Goal: Information Seeking & Learning: Learn about a topic

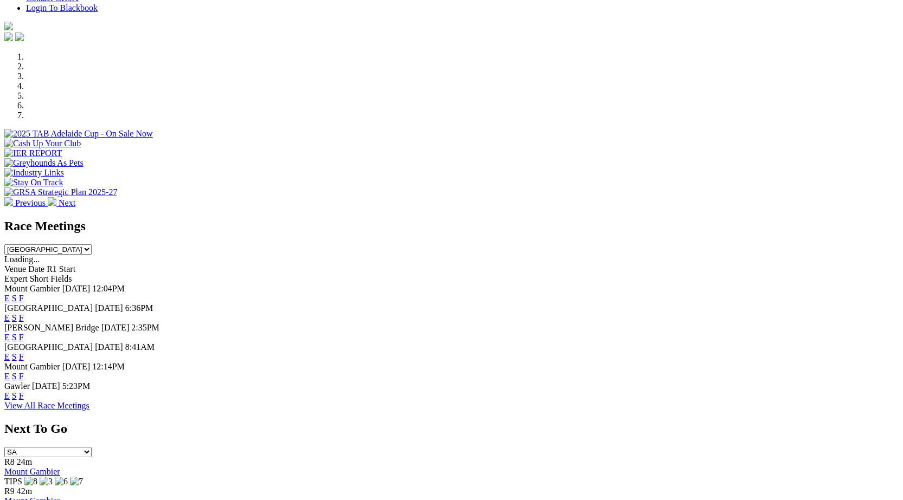
scroll to position [294, 0]
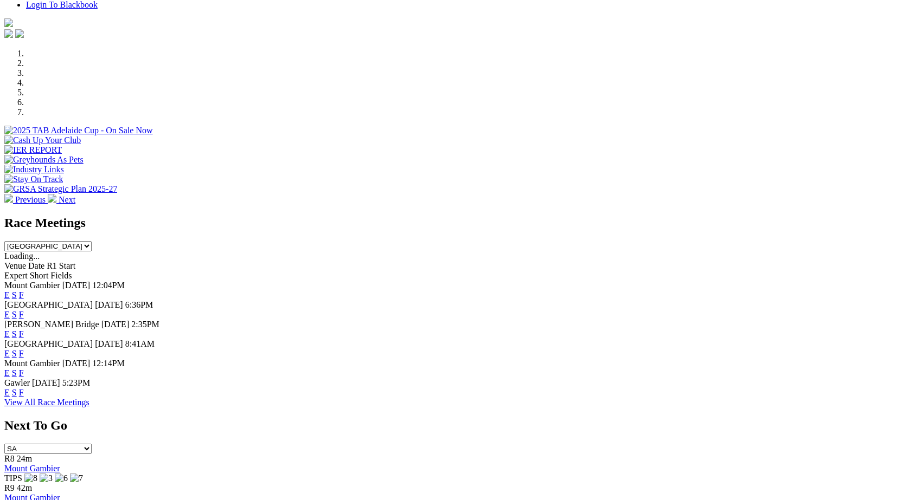
click at [24, 349] on link "F" at bounding box center [21, 353] width 5 height 9
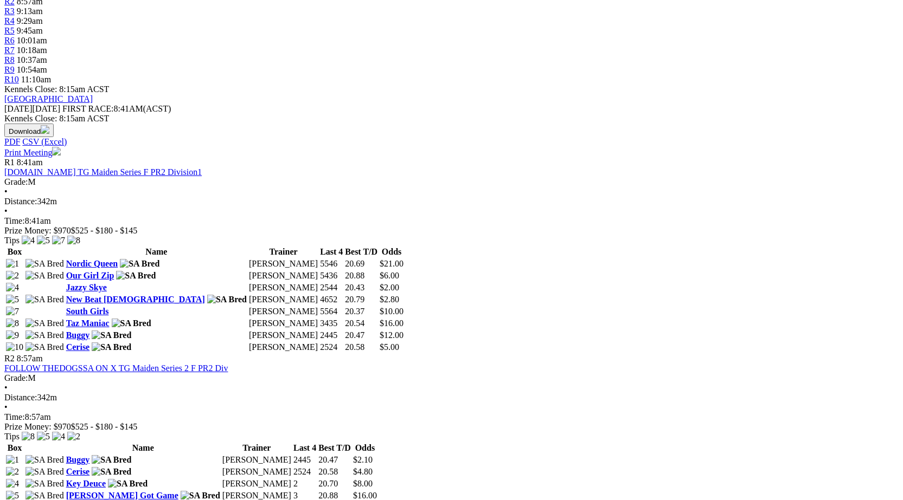
scroll to position [431, 0]
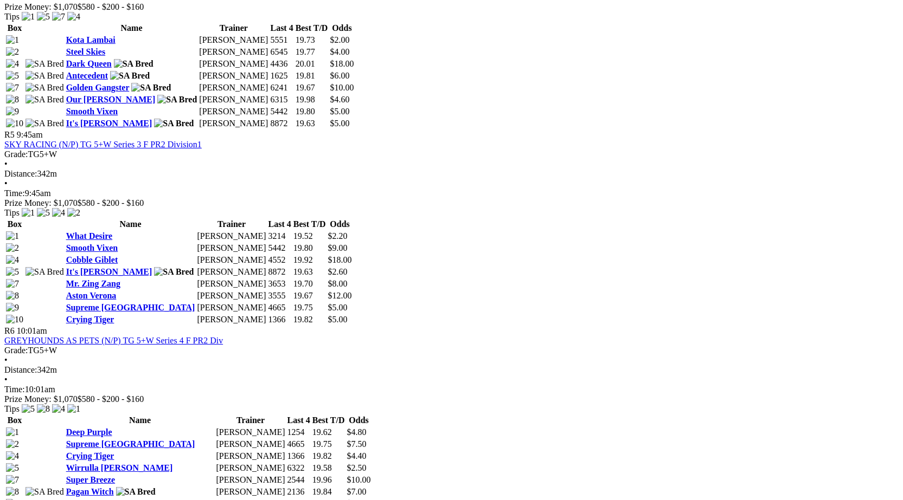
scroll to position [1213, 0]
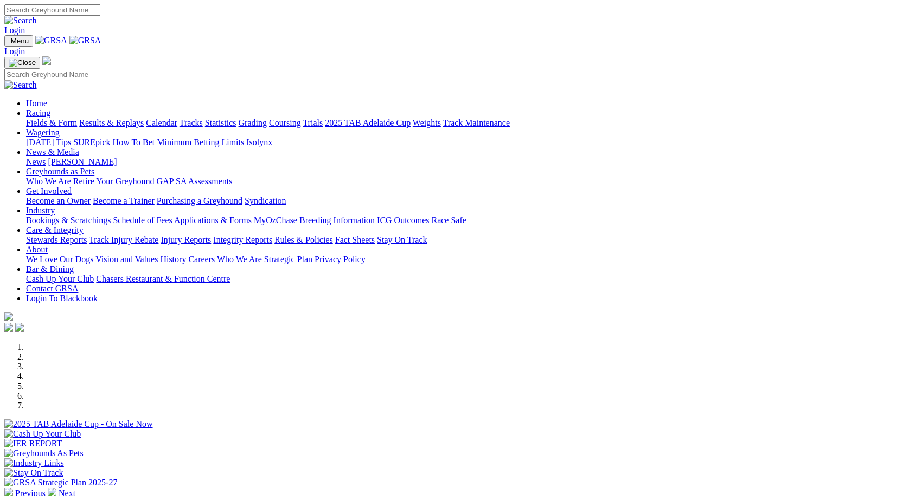
click at [117, 157] on link "[PERSON_NAME]" at bounding box center [82, 161] width 69 height 9
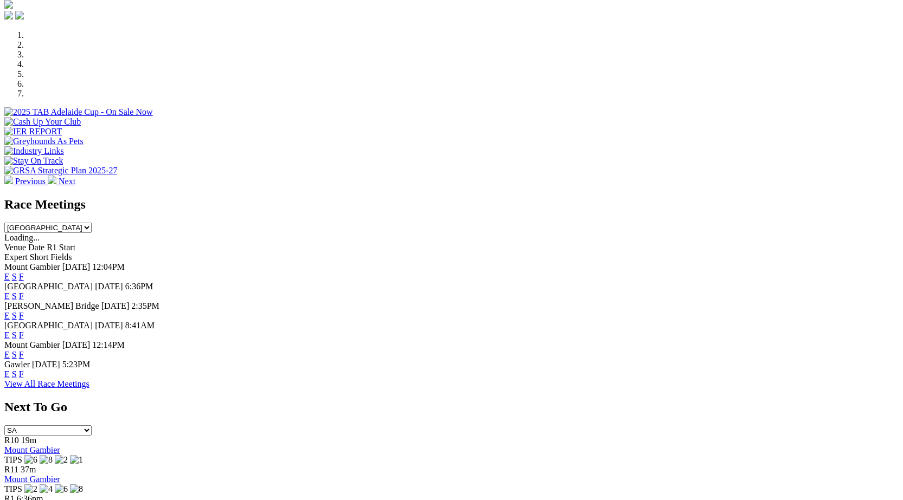
scroll to position [319, 0]
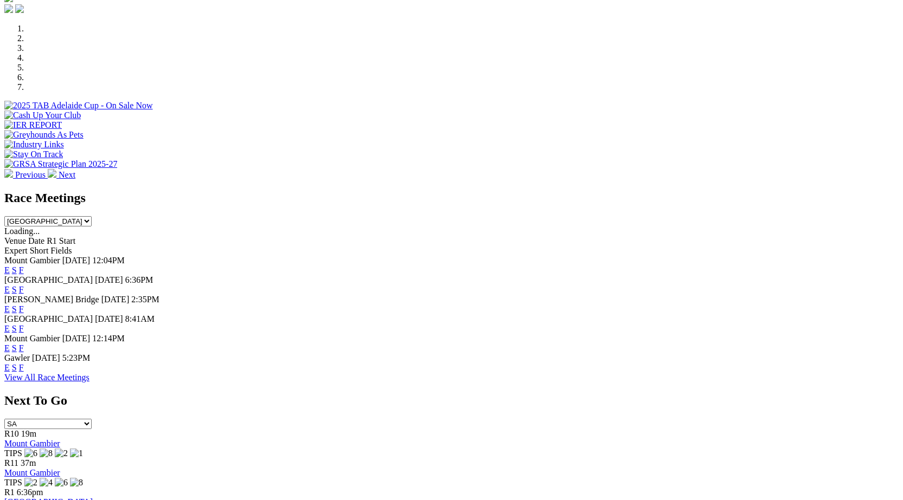
click at [24, 285] on link "F" at bounding box center [21, 289] width 5 height 9
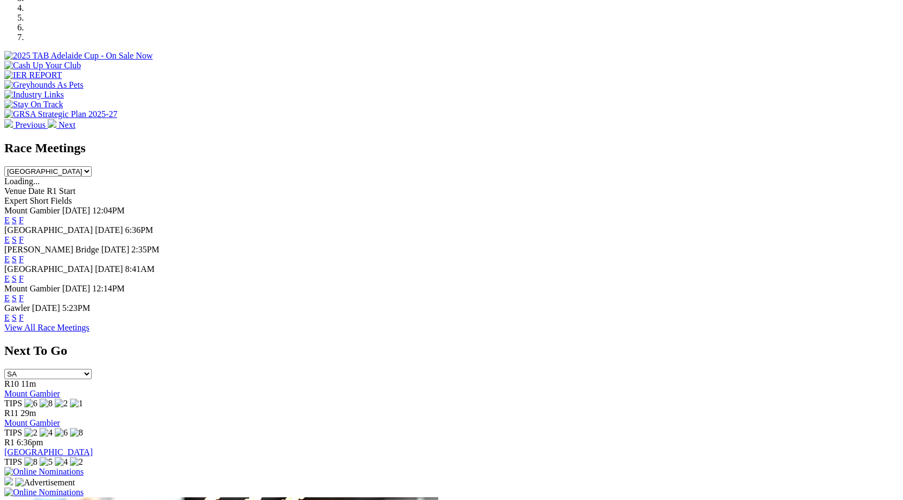
scroll to position [303, 0]
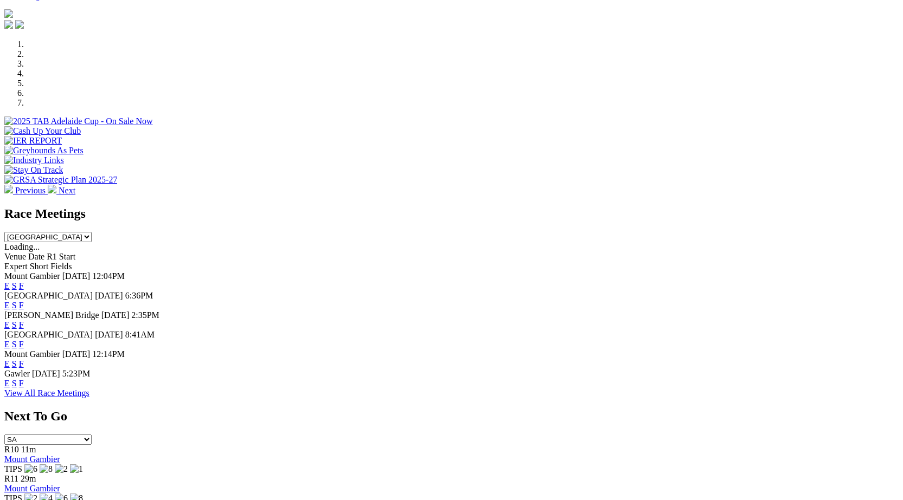
click at [24, 340] on link "F" at bounding box center [21, 344] width 5 height 9
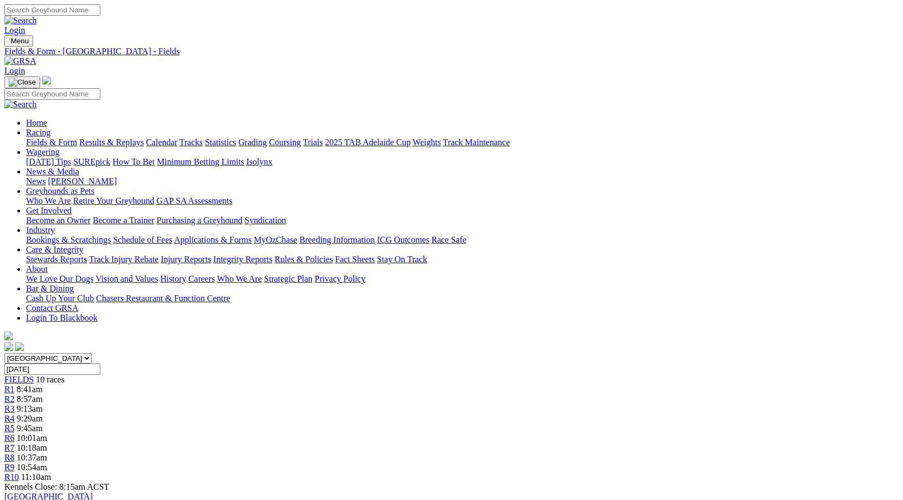
click at [410, 138] on link "2025 TAB Adelaide Cup" at bounding box center [368, 142] width 86 height 9
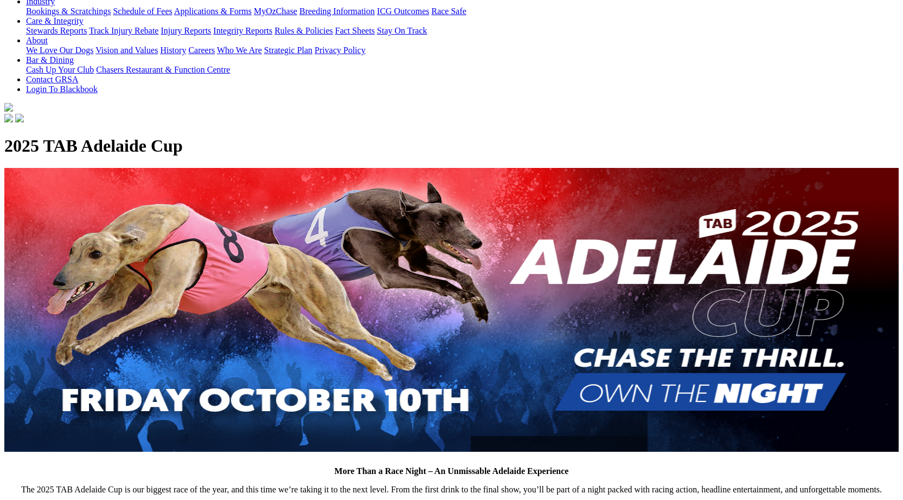
scroll to position [197, 0]
